Goal: Navigation & Orientation: Find specific page/section

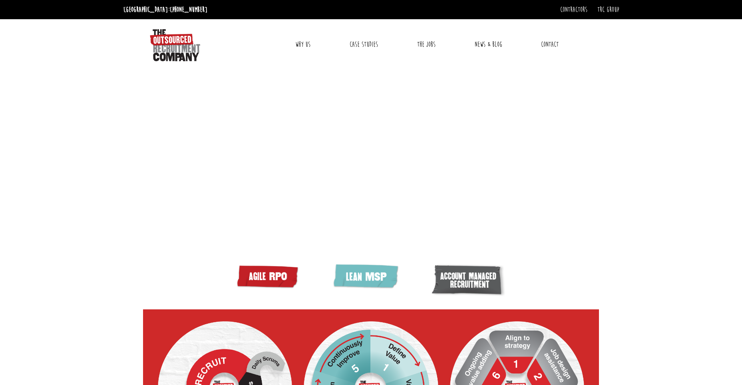
click at [301, 42] on link "Why Us" at bounding box center [302, 44] width 27 height 20
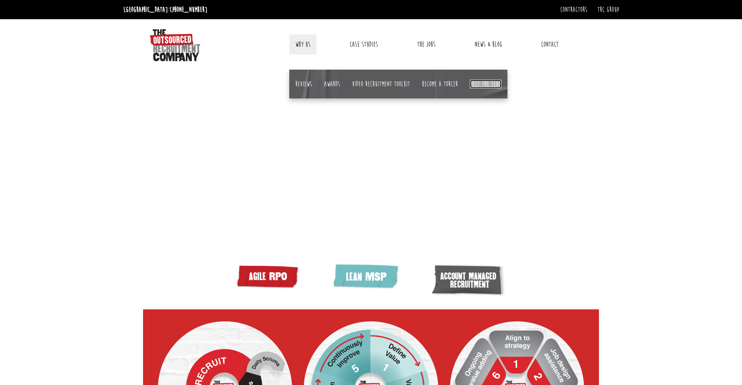
click at [481, 80] on link "Meet the team" at bounding box center [486, 84] width 32 height 9
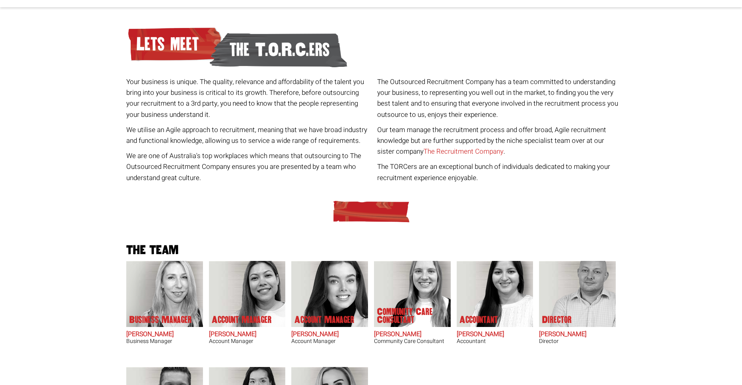
scroll to position [200, 0]
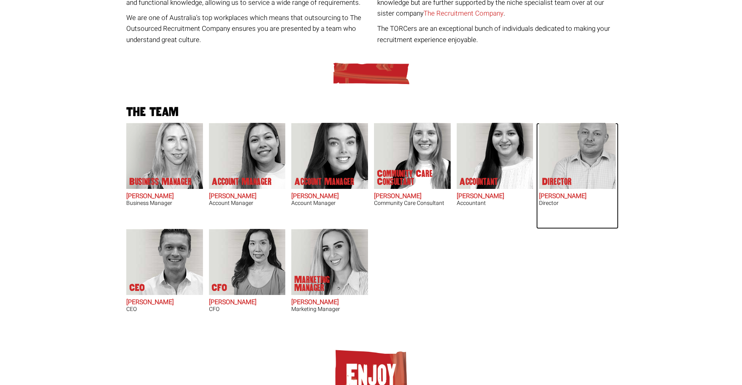
click at [585, 154] on img at bounding box center [582, 156] width 68 height 66
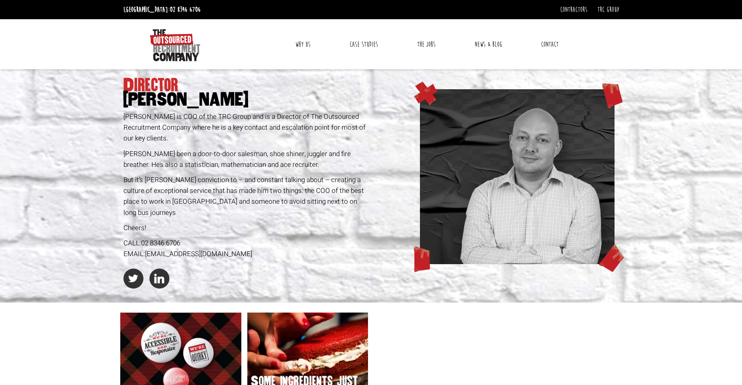
scroll to position [200, 0]
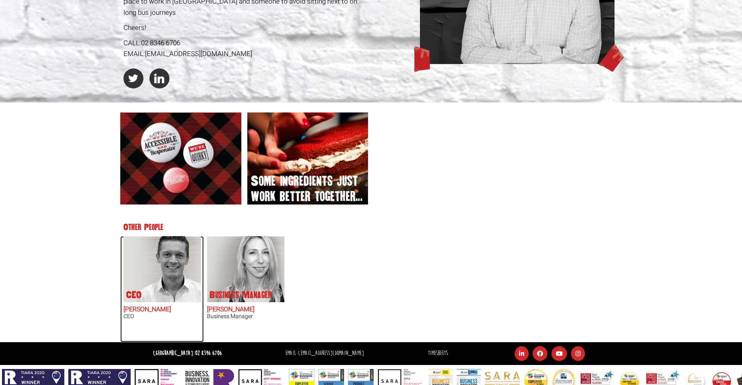
click at [164, 274] on img at bounding box center [167, 269] width 68 height 66
